Goal: Transaction & Acquisition: Subscribe to service/newsletter

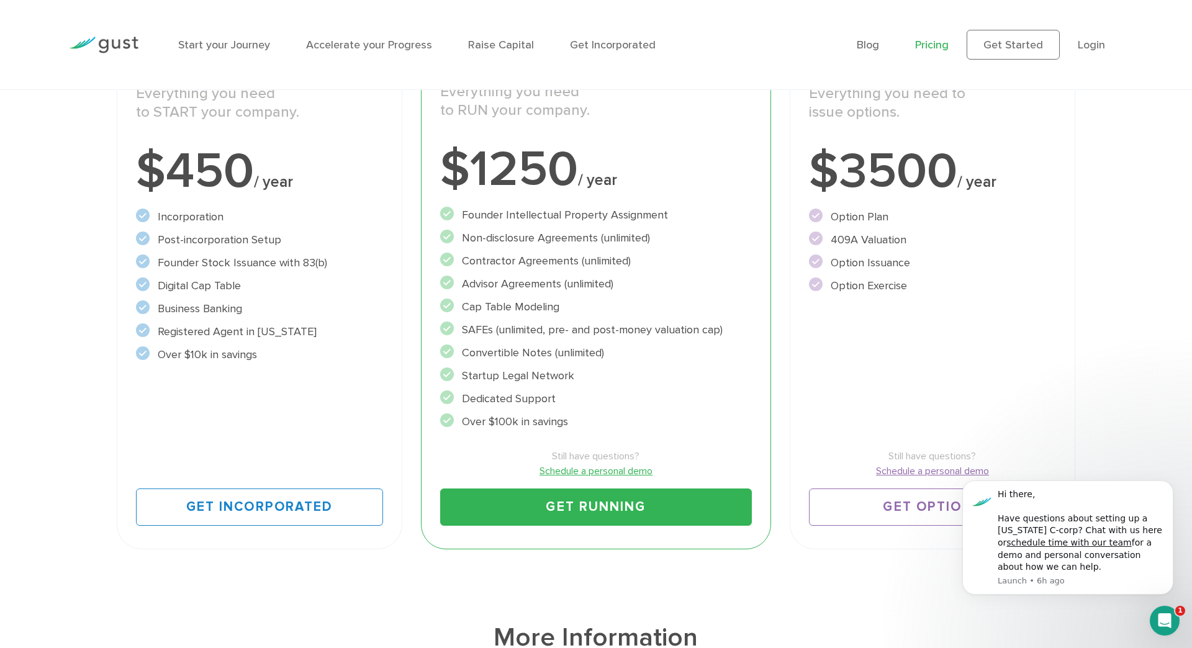
click at [569, 488] on link "Get Running" at bounding box center [596, 506] width 312 height 37
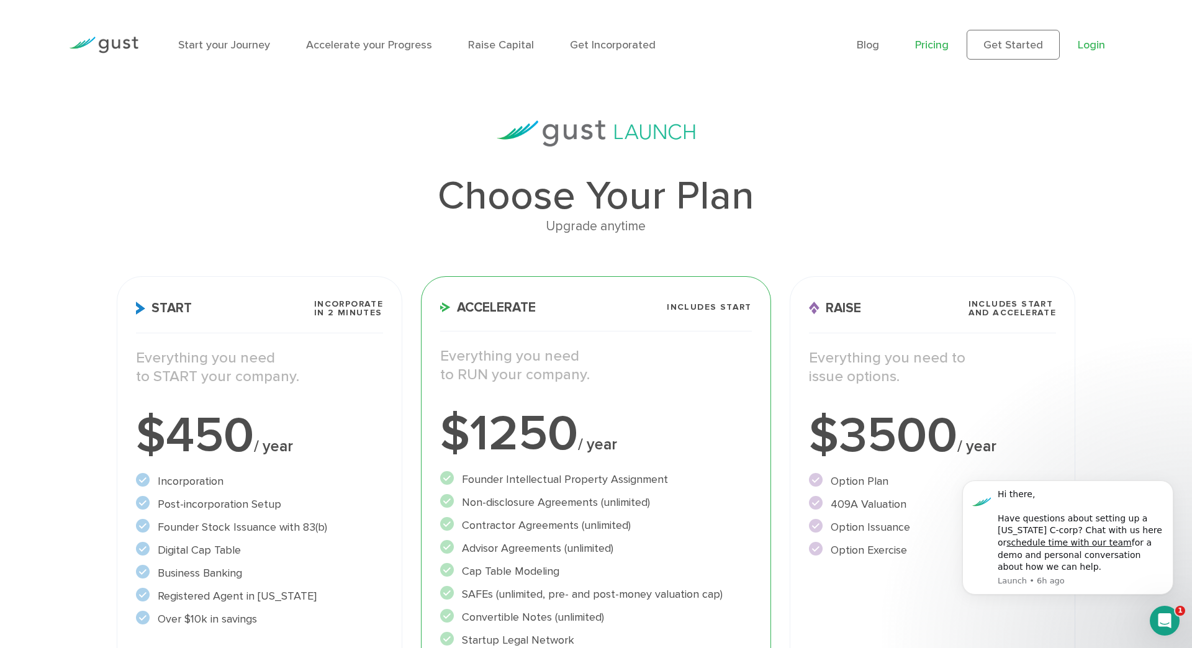
click at [1098, 40] on link "Login" at bounding box center [1090, 44] width 27 height 13
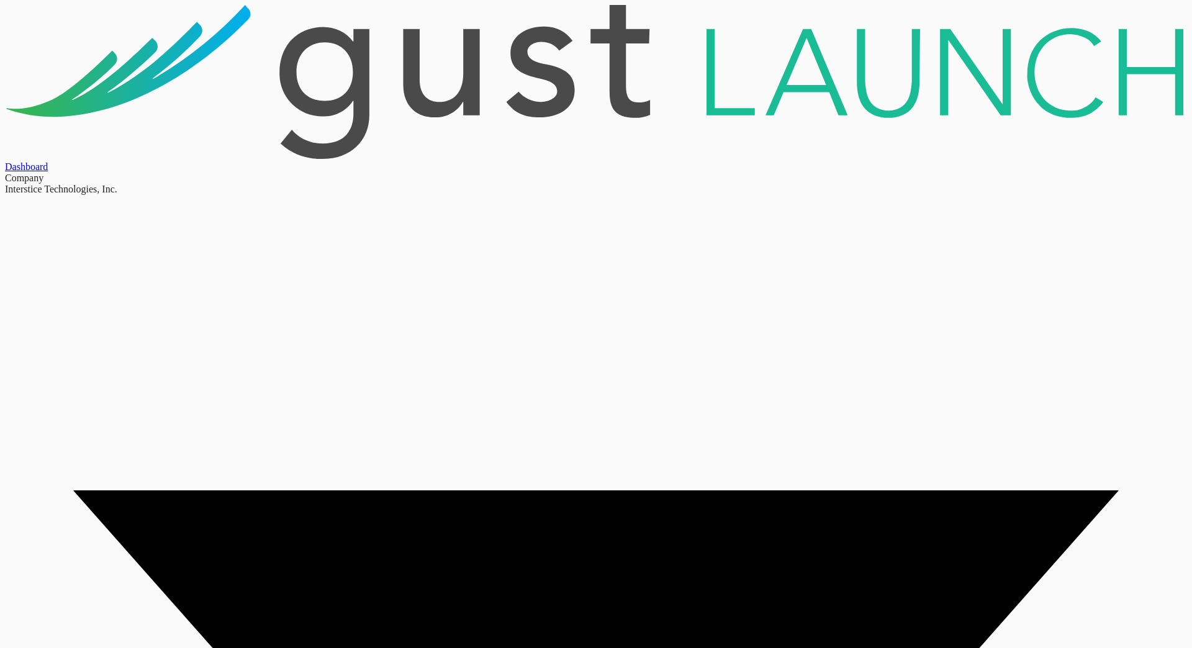
scroll to position [452, 0]
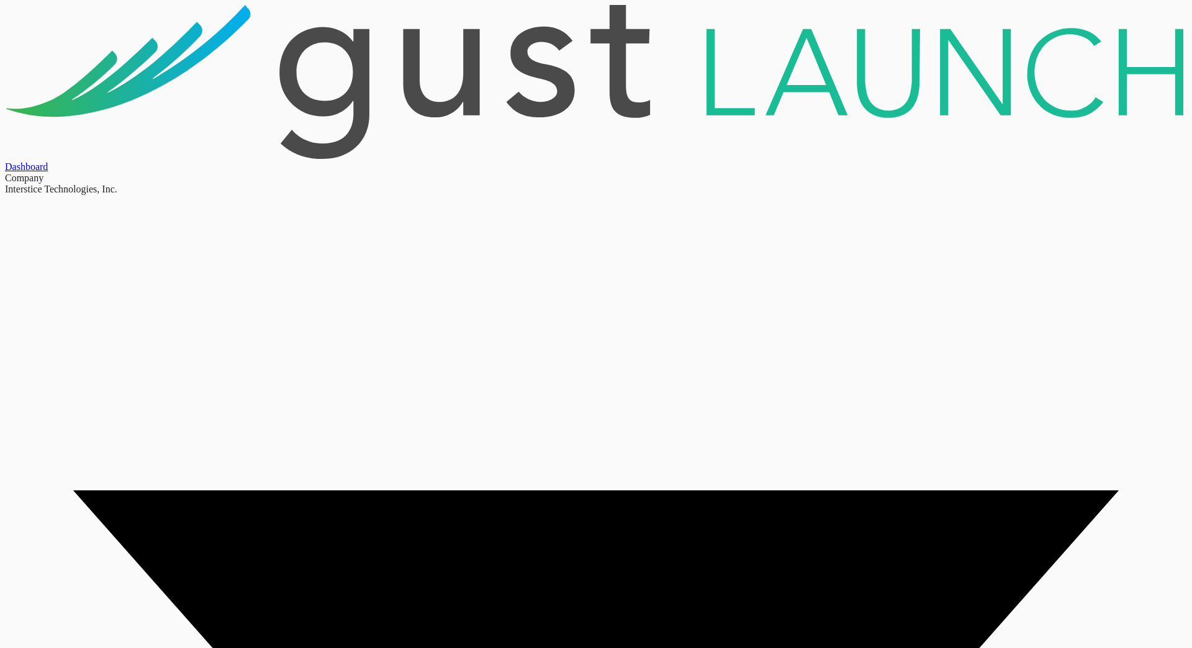
scroll to position [26, 0]
